Goal: Information Seeking & Learning: Learn about a topic

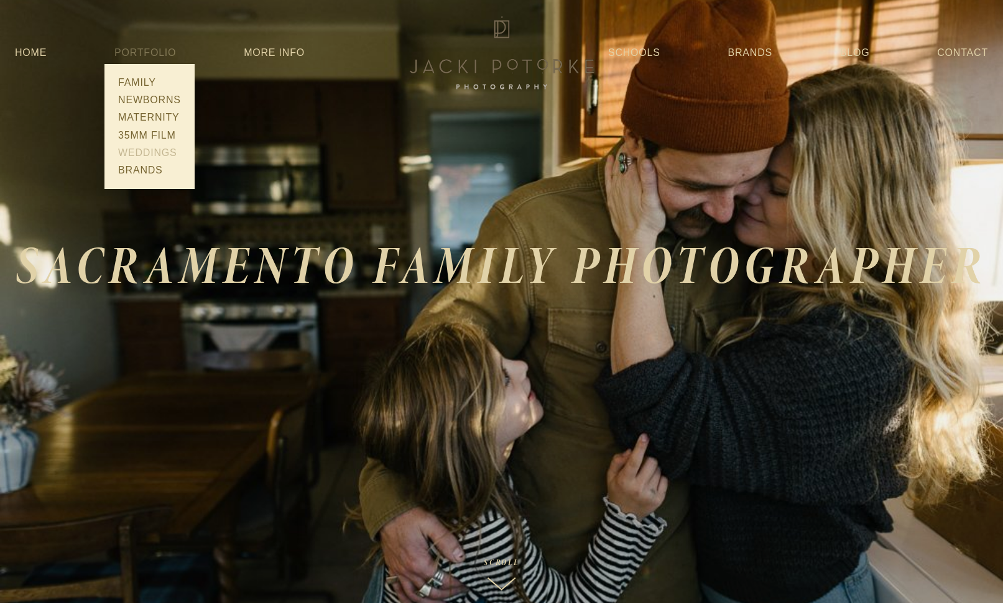
click at [152, 155] on link "Weddings" at bounding box center [149, 152] width 70 height 17
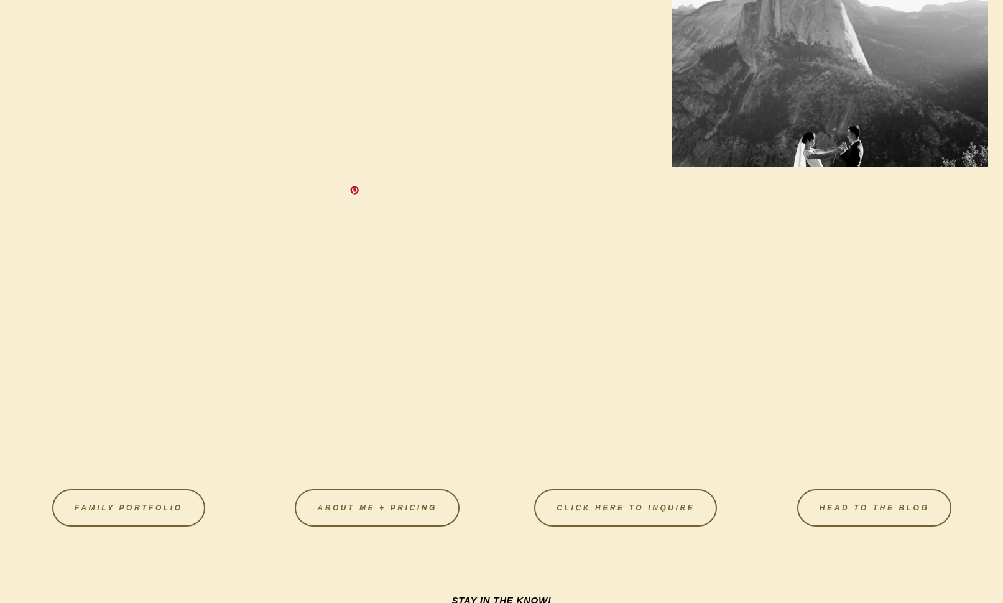
scroll to position [1430, 0]
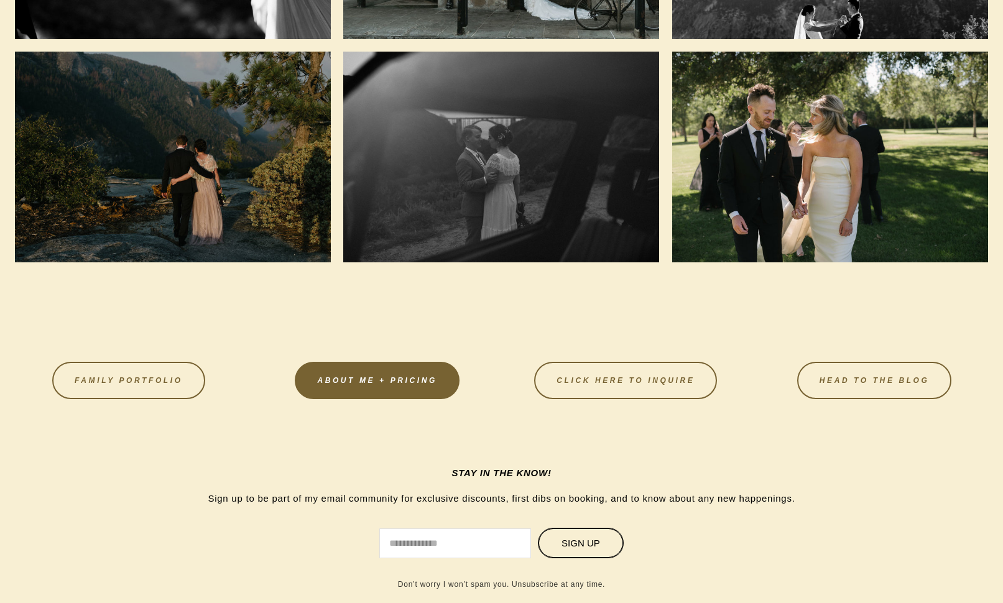
click at [366, 378] on link "About Me + Pricing" at bounding box center [377, 380] width 164 height 37
